Goal: Find specific page/section

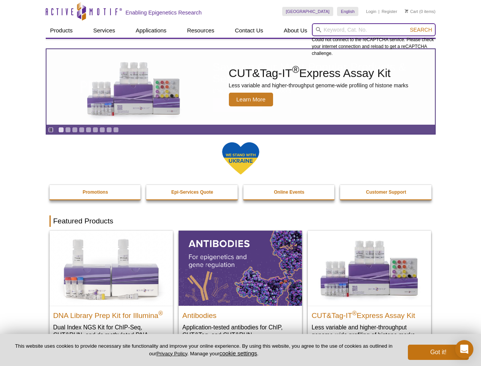
click at [374, 30] on input "search" at bounding box center [374, 29] width 124 height 13
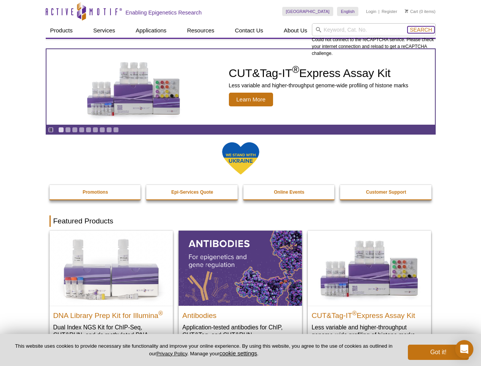
click at [421, 30] on span "Search" at bounding box center [421, 30] width 22 height 6
click at [51, 129] on icon "Pause" at bounding box center [50, 129] width 5 height 5
click at [61, 129] on link "Go to slide 1" at bounding box center [61, 130] width 6 height 6
click at [68, 129] on link "Go to slide 2" at bounding box center [68, 130] width 6 height 6
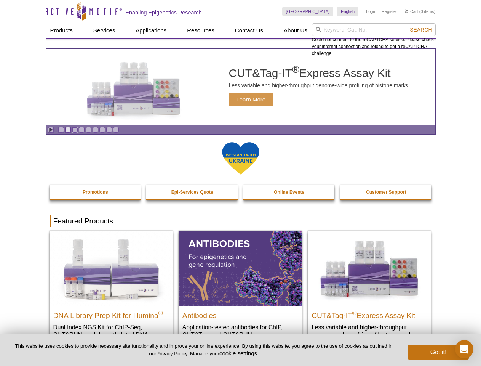
click at [75, 129] on link "Go to slide 3" at bounding box center [75, 130] width 6 height 6
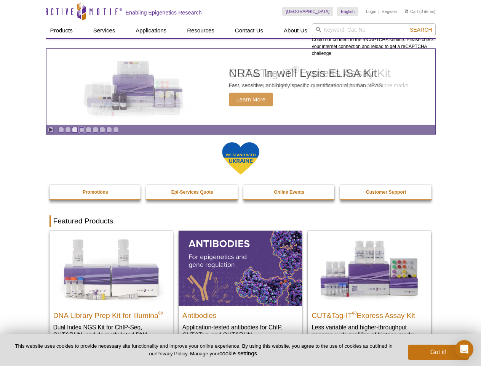
click at [81, 129] on link "Go to slide 4" at bounding box center [82, 130] width 6 height 6
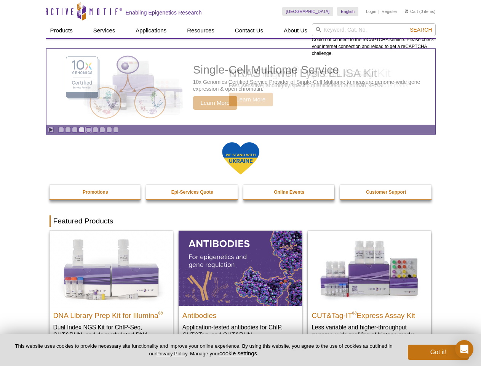
click at [88, 129] on link "Go to slide 5" at bounding box center [89, 130] width 6 height 6
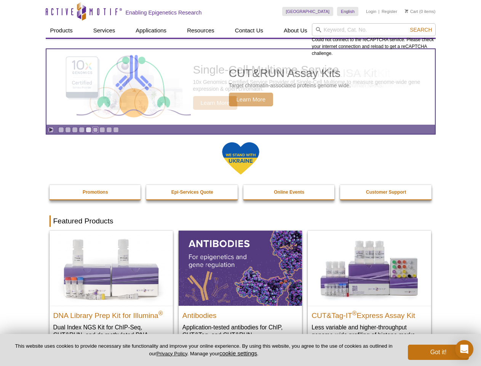
click at [95, 129] on link "Go to slide 6" at bounding box center [96, 130] width 6 height 6
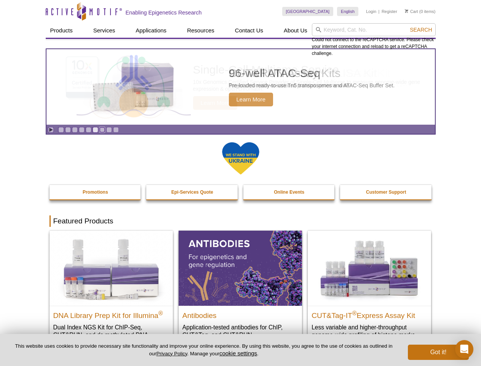
click at [102, 129] on link "Go to slide 7" at bounding box center [102, 130] width 6 height 6
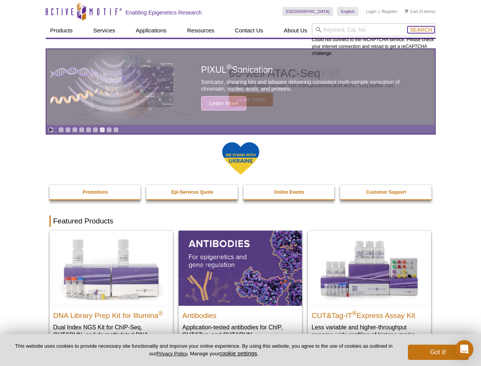
click at [421, 30] on span "Search" at bounding box center [421, 30] width 22 height 6
